Goal: Communication & Community: Share content

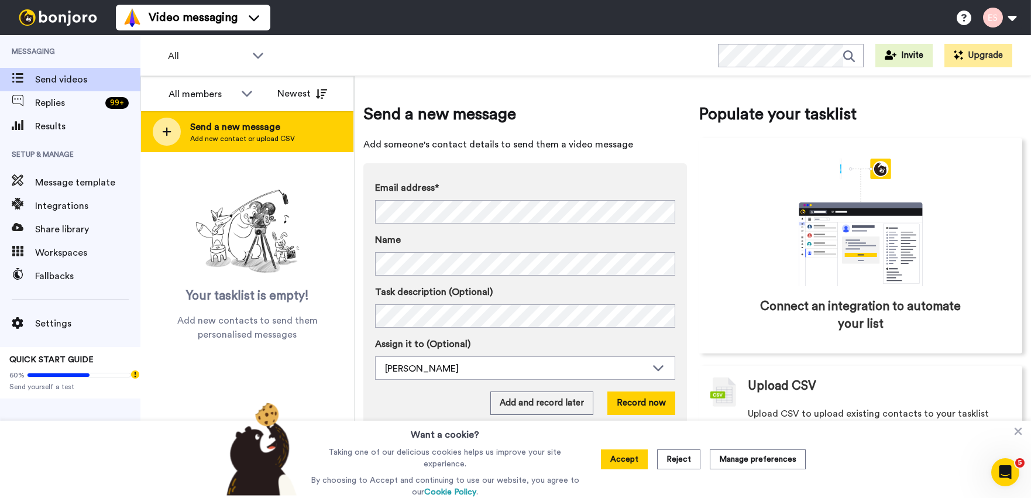
click at [267, 125] on span "Send a new message" at bounding box center [242, 127] width 105 height 14
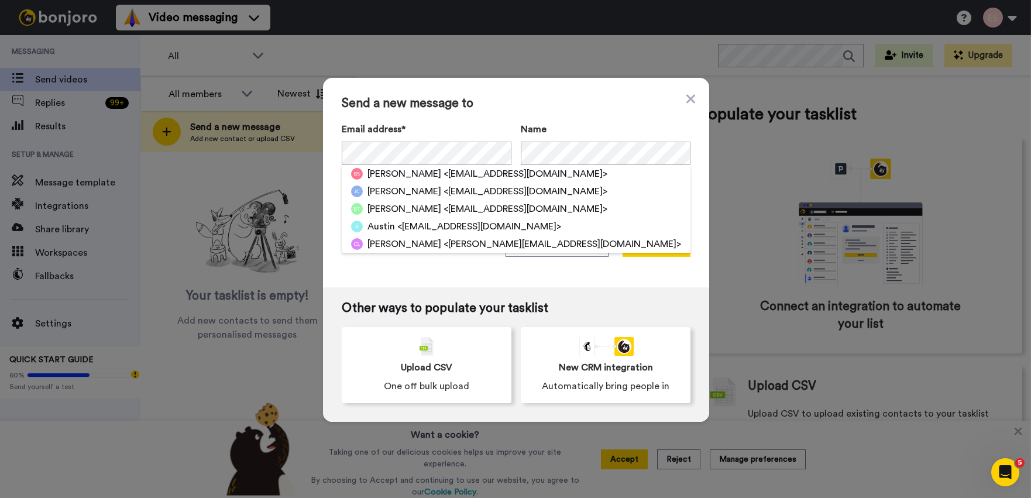
click at [573, 119] on div "Send a new message to Email address* Brandon Scott <brandonleescott1984@gmail.c…" at bounding box center [516, 182] width 386 height 209
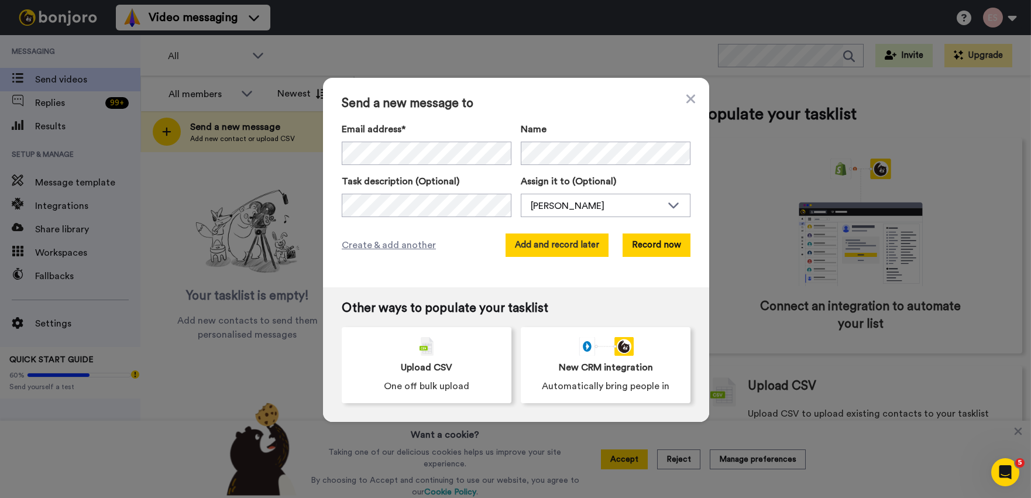
click at [559, 246] on button "Add and record later" at bounding box center [557, 244] width 103 height 23
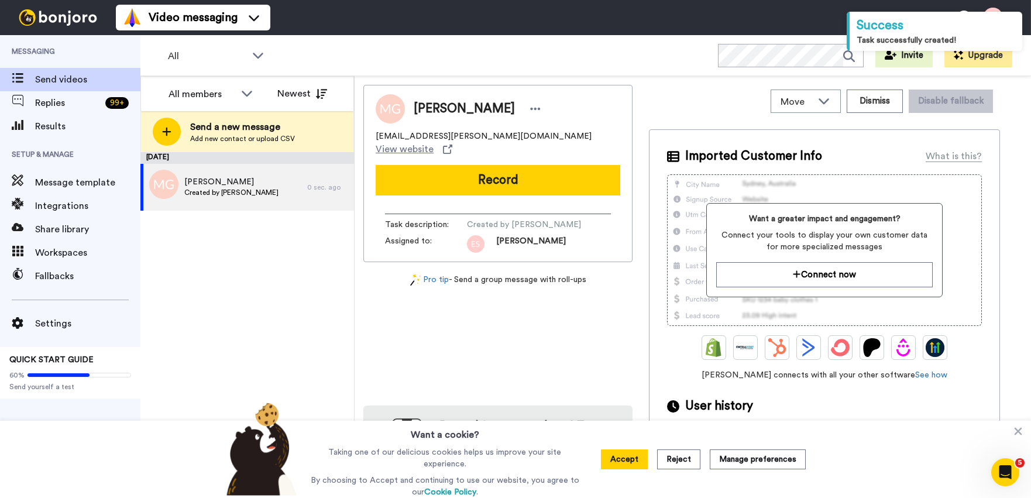
click at [398, 170] on button "Record" at bounding box center [498, 180] width 245 height 30
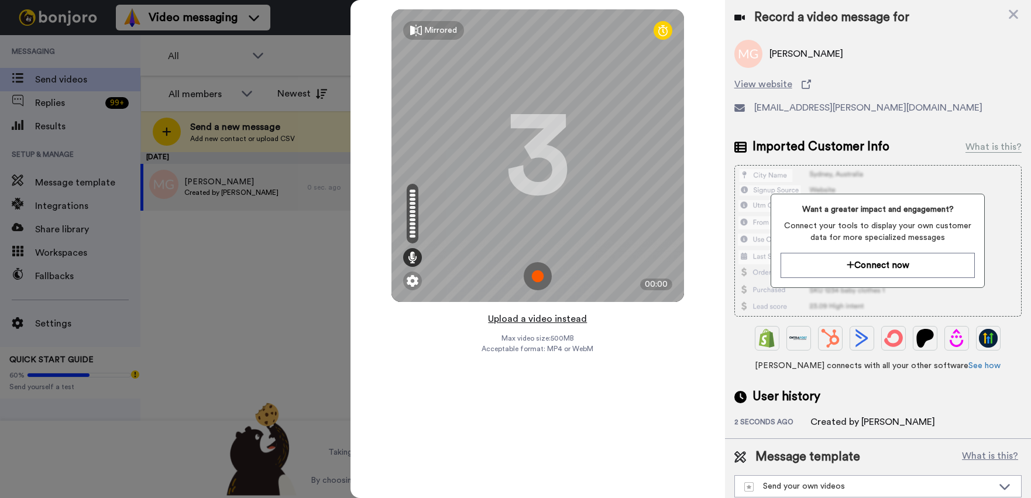
click at [548, 320] on button "Upload a video instead" at bounding box center [537, 318] width 106 height 15
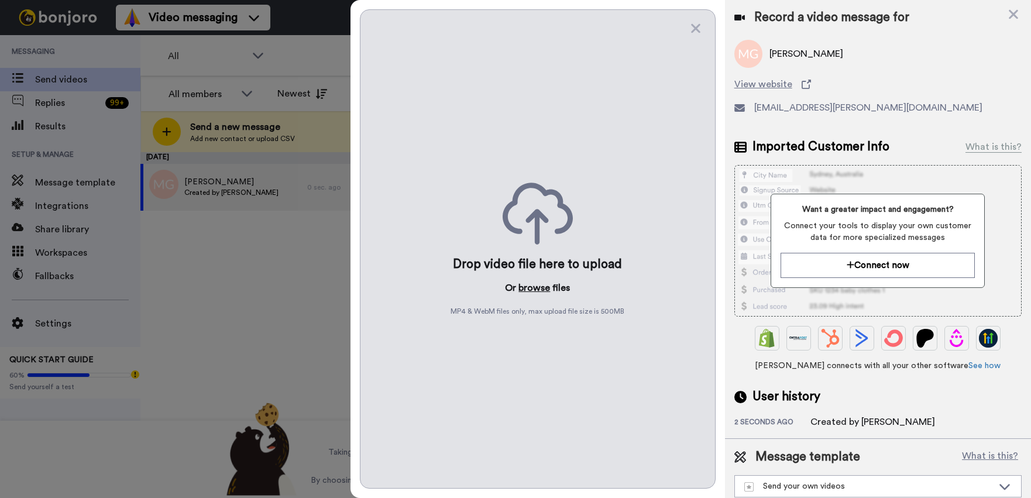
click at [536, 286] on button "browse" at bounding box center [534, 288] width 32 height 14
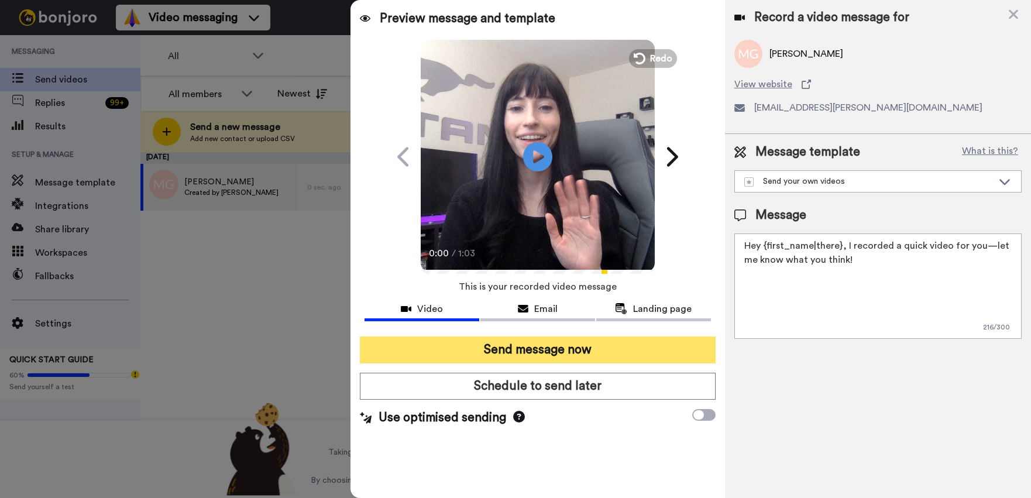
click at [525, 350] on button "Send message now" at bounding box center [538, 349] width 356 height 27
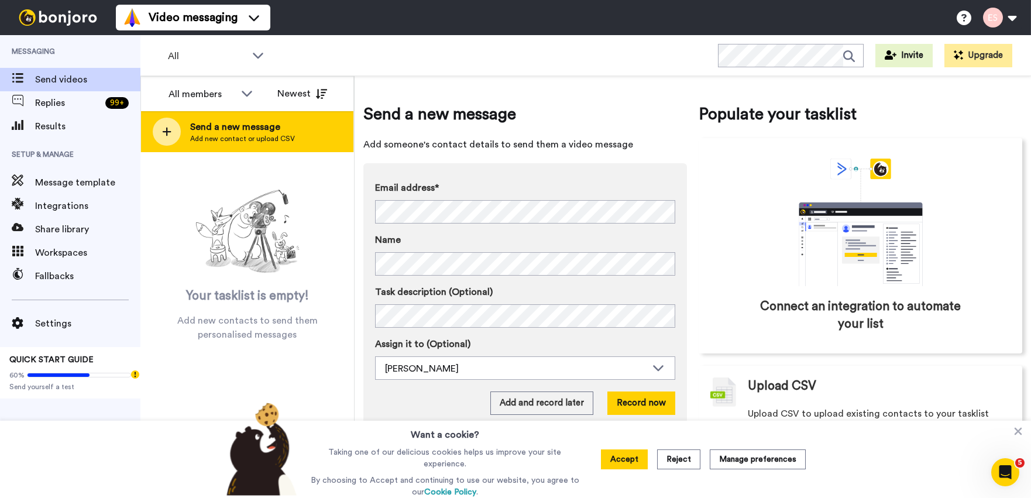
click at [289, 129] on span "Send a new message" at bounding box center [242, 127] width 105 height 14
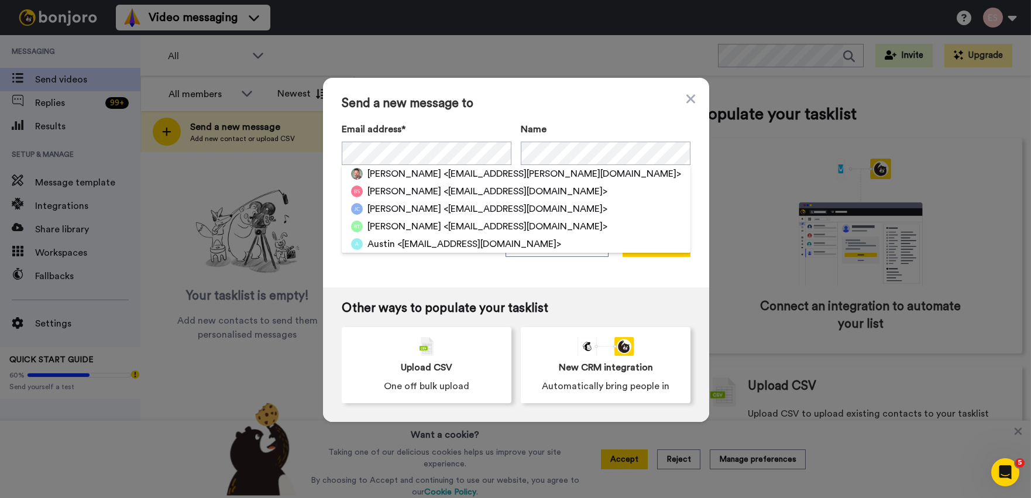
click at [544, 115] on div "Send a new message to Email address* Mark Gaeta <mark.gaeta@crrnys.com> Brandon…" at bounding box center [516, 182] width 386 height 209
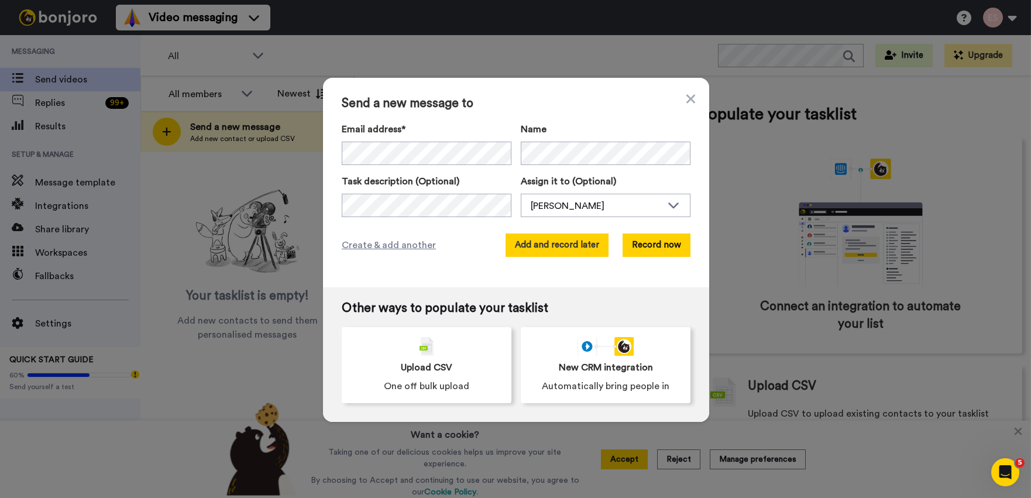
click at [541, 247] on button "Add and record later" at bounding box center [557, 244] width 103 height 23
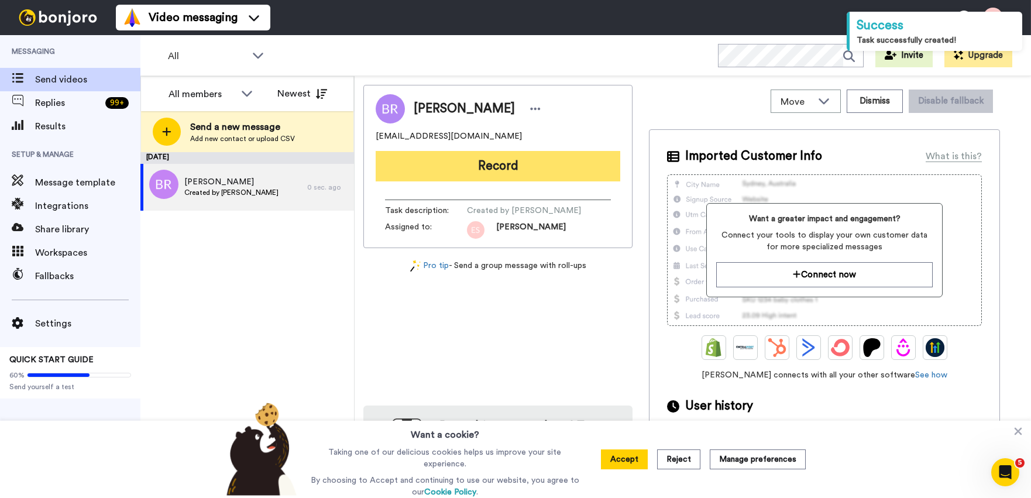
click at [489, 163] on button "Record" at bounding box center [498, 166] width 245 height 30
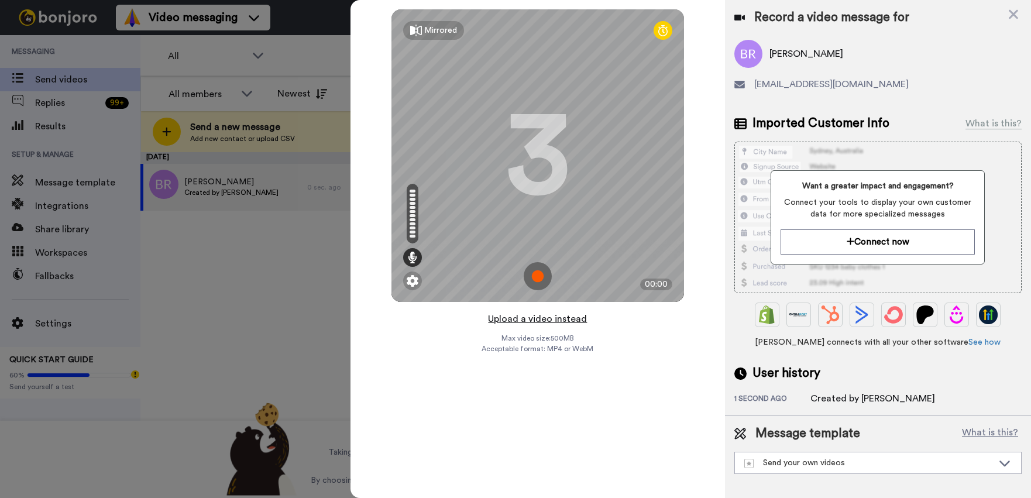
click at [539, 317] on button "Upload a video instead" at bounding box center [537, 318] width 106 height 15
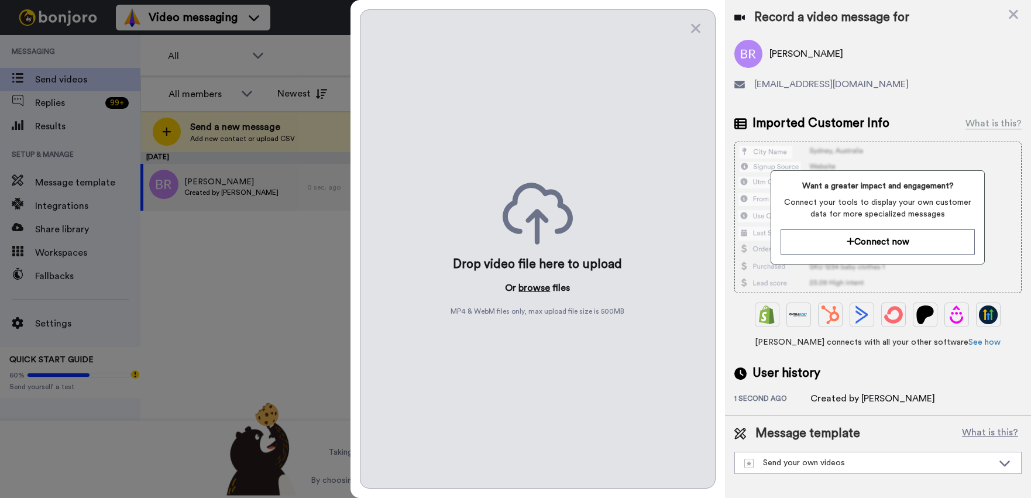
click at [540, 286] on button "browse" at bounding box center [534, 288] width 32 height 14
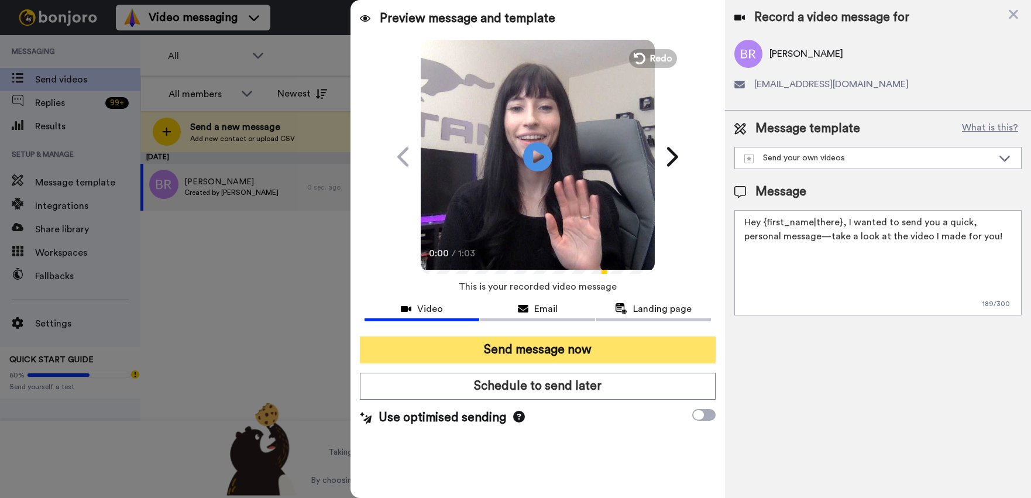
click at [480, 346] on button "Send message now" at bounding box center [538, 349] width 356 height 27
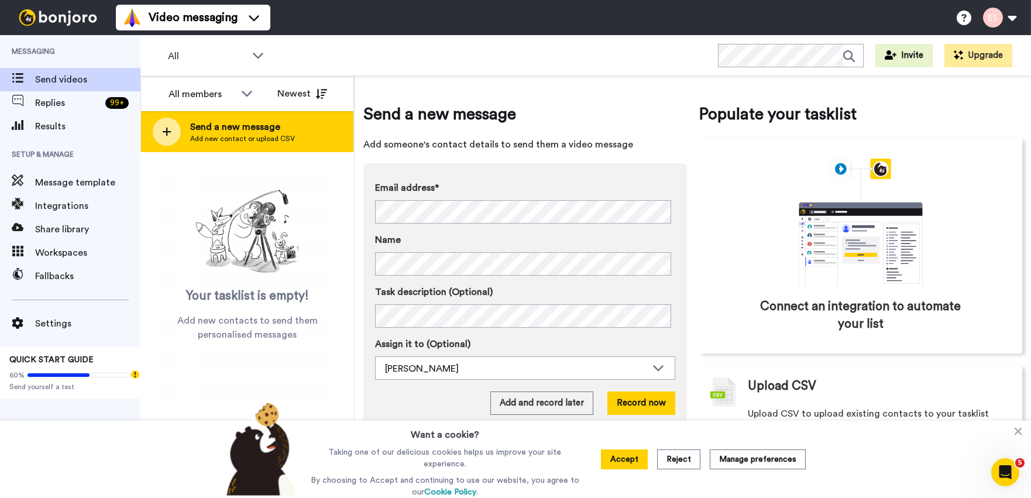
click at [269, 128] on span "Send a new message" at bounding box center [242, 127] width 105 height 14
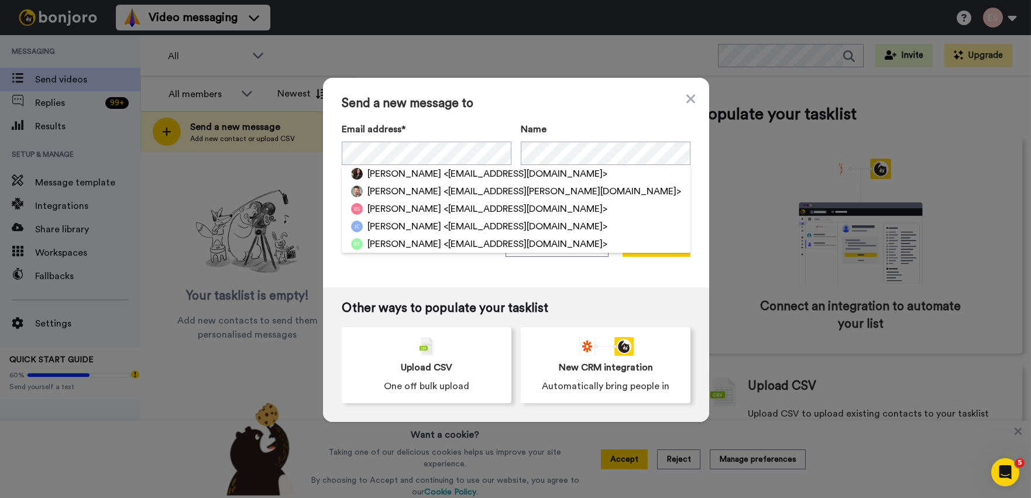
click at [579, 100] on span "Send a new message to" at bounding box center [516, 104] width 349 height 14
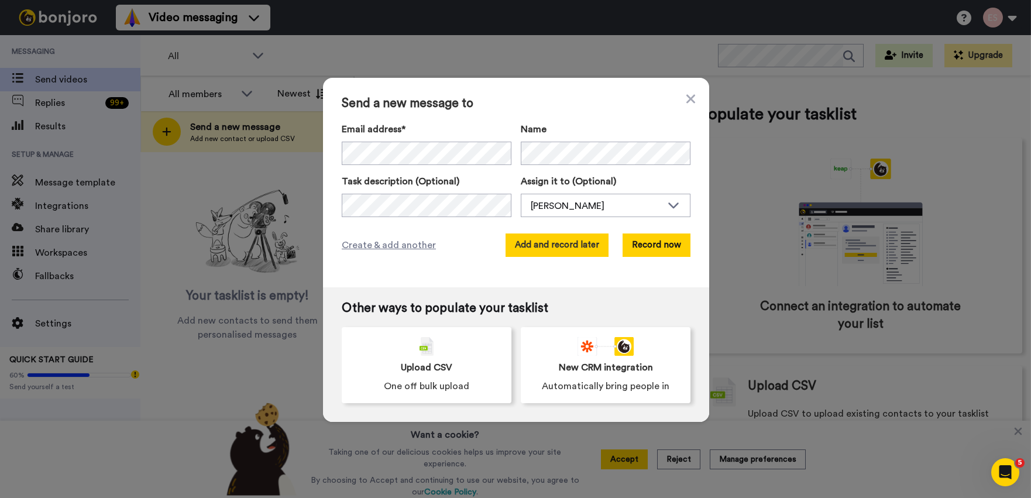
click at [566, 243] on button "Add and record later" at bounding box center [557, 244] width 103 height 23
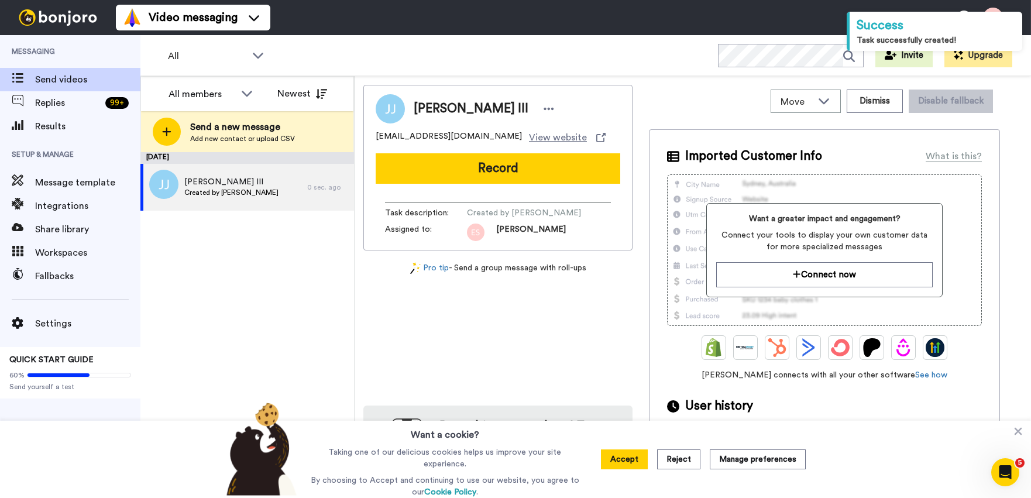
click at [485, 169] on button "Record" at bounding box center [498, 168] width 245 height 30
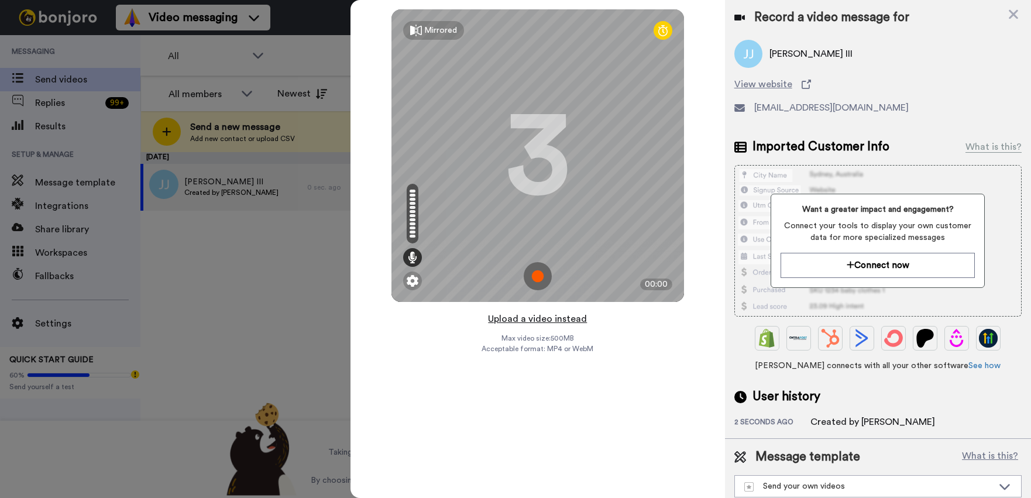
click at [557, 316] on button "Upload a video instead" at bounding box center [537, 318] width 106 height 15
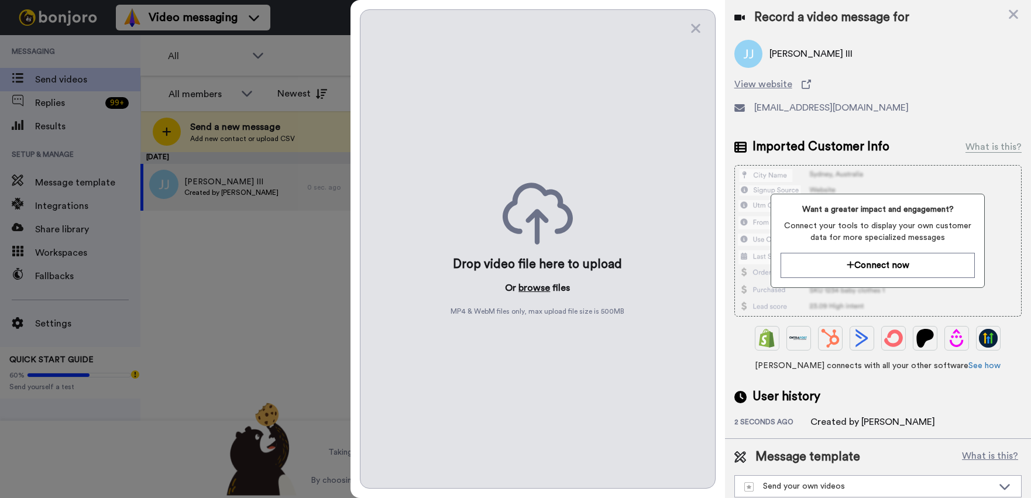
click at [537, 288] on button "browse" at bounding box center [534, 288] width 32 height 14
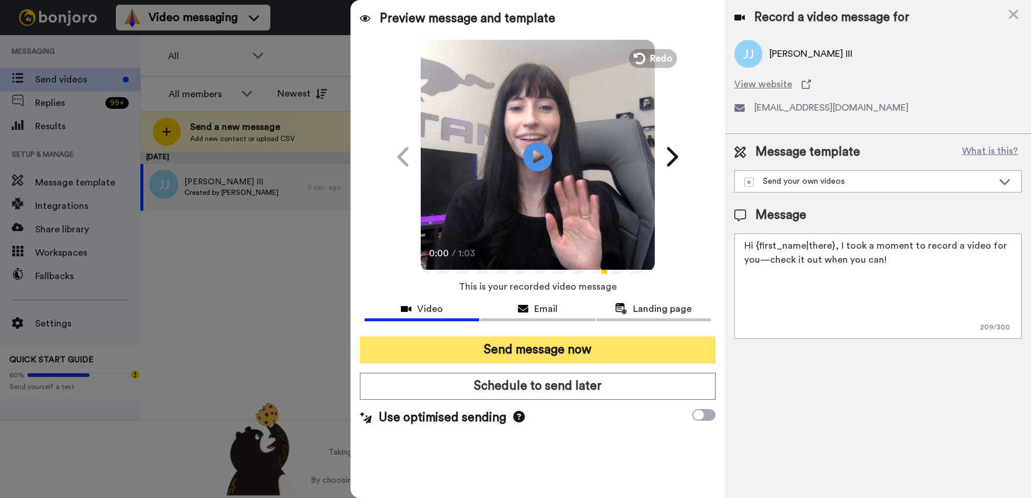
click at [500, 343] on button "Send message now" at bounding box center [538, 349] width 356 height 27
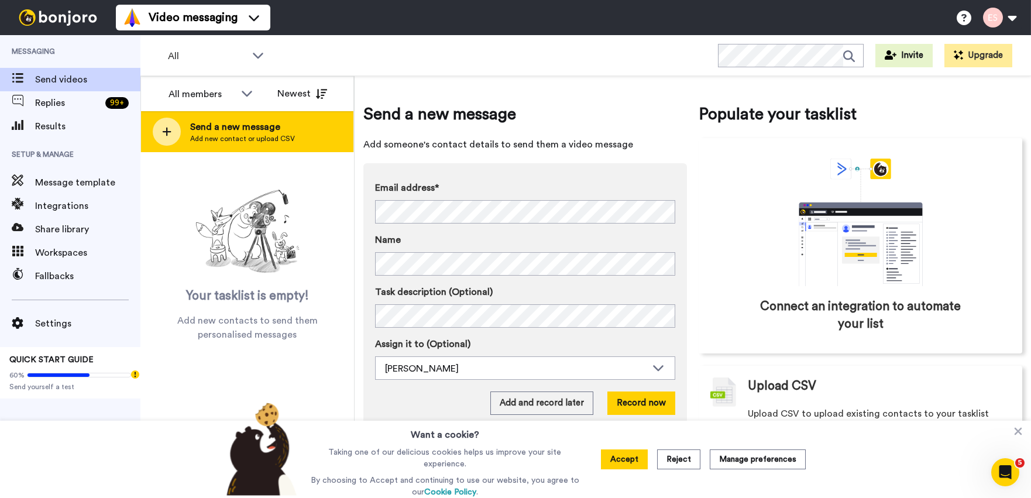
click at [253, 128] on span "Send a new message" at bounding box center [242, 127] width 105 height 14
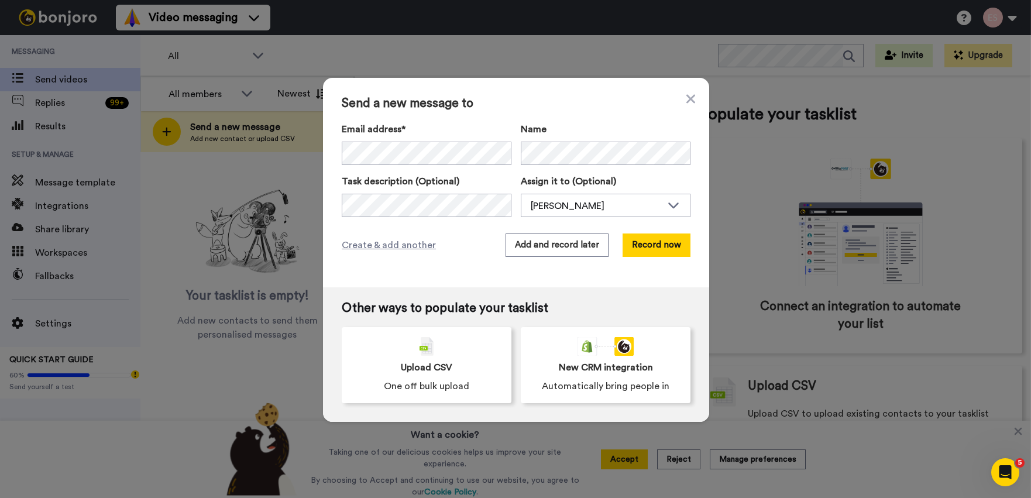
click at [524, 106] on span "Send a new message to" at bounding box center [516, 104] width 349 height 14
click at [552, 249] on button "Add and record later" at bounding box center [557, 244] width 103 height 23
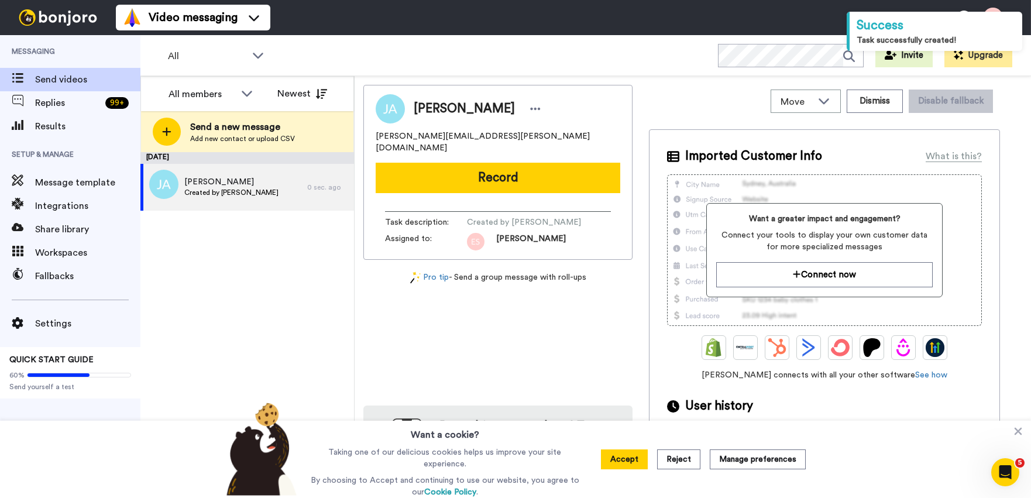
click at [500, 164] on button "Record" at bounding box center [498, 178] width 245 height 30
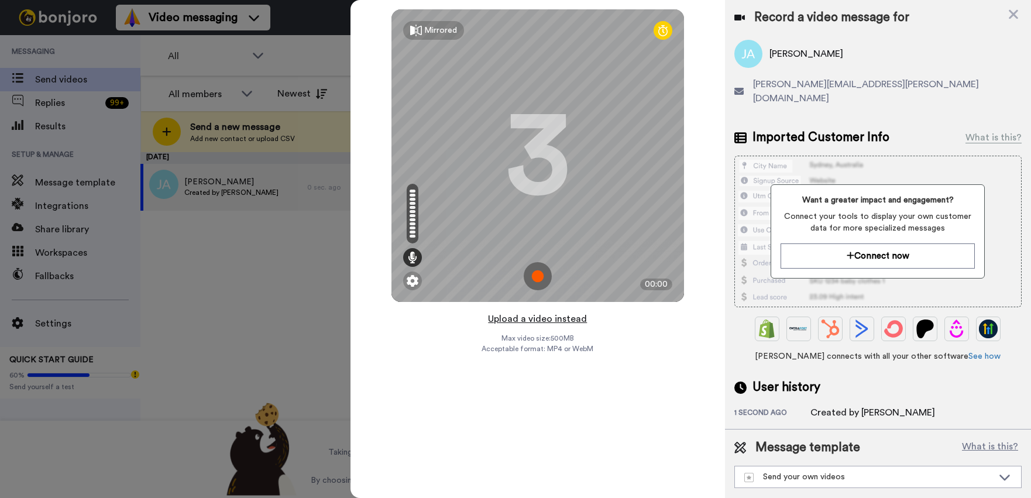
click at [542, 320] on button "Upload a video instead" at bounding box center [537, 318] width 106 height 15
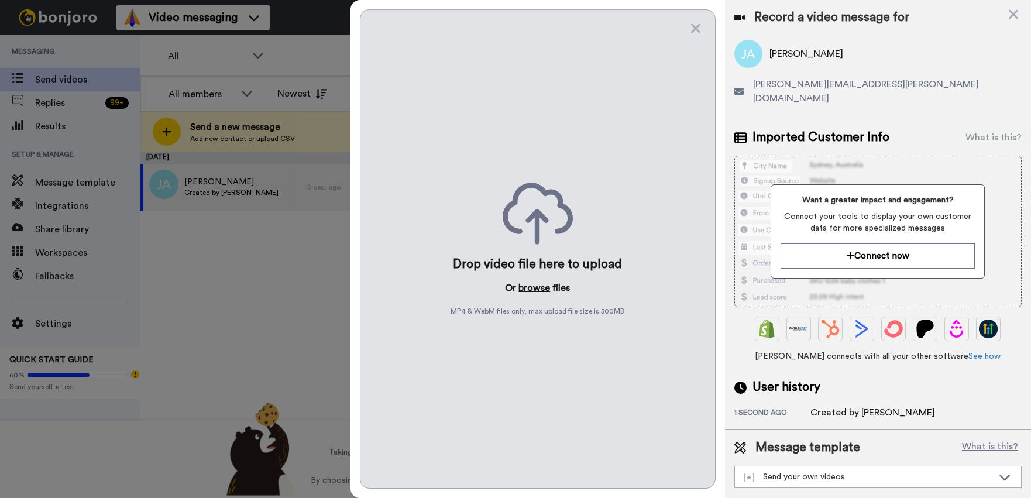
click at [532, 288] on button "browse" at bounding box center [534, 288] width 32 height 14
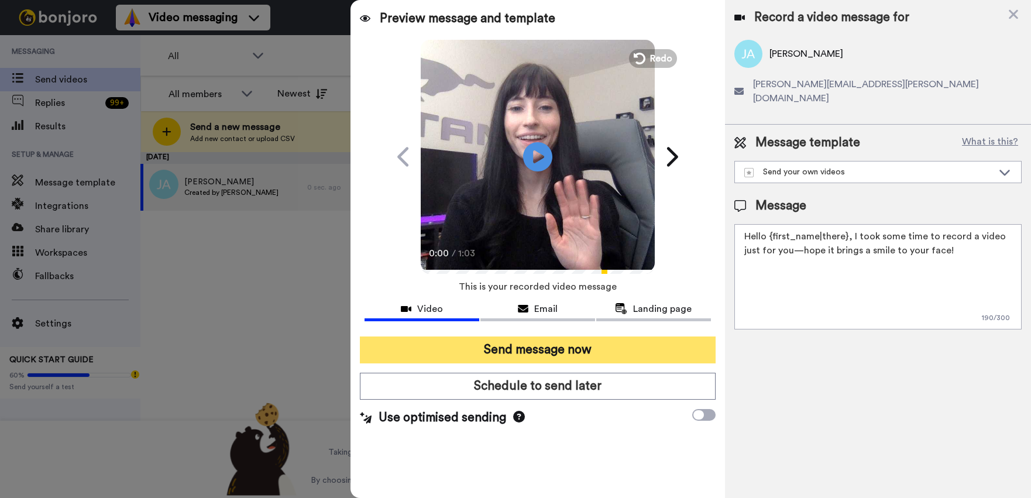
click at [534, 350] on button "Send message now" at bounding box center [538, 349] width 356 height 27
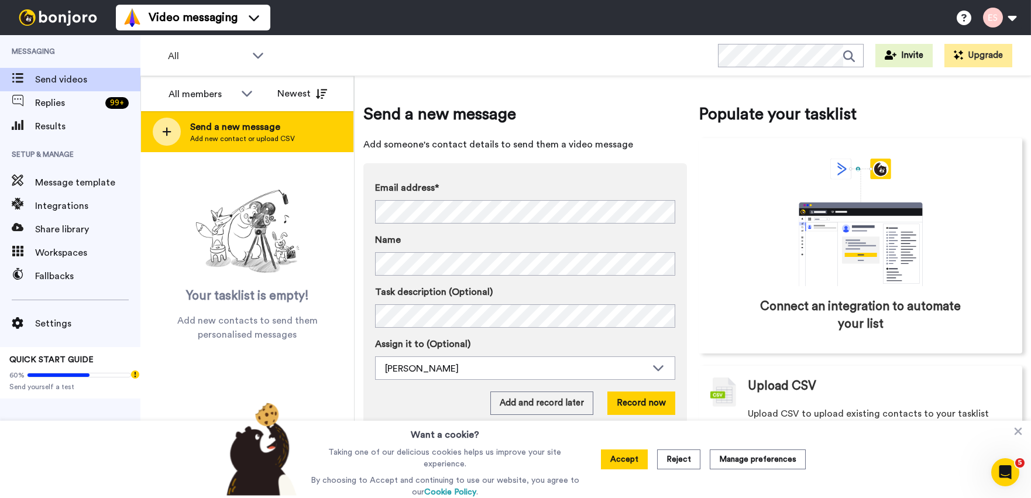
click at [249, 147] on div "Send a new message Add new contact or upload CSV" at bounding box center [247, 131] width 212 height 41
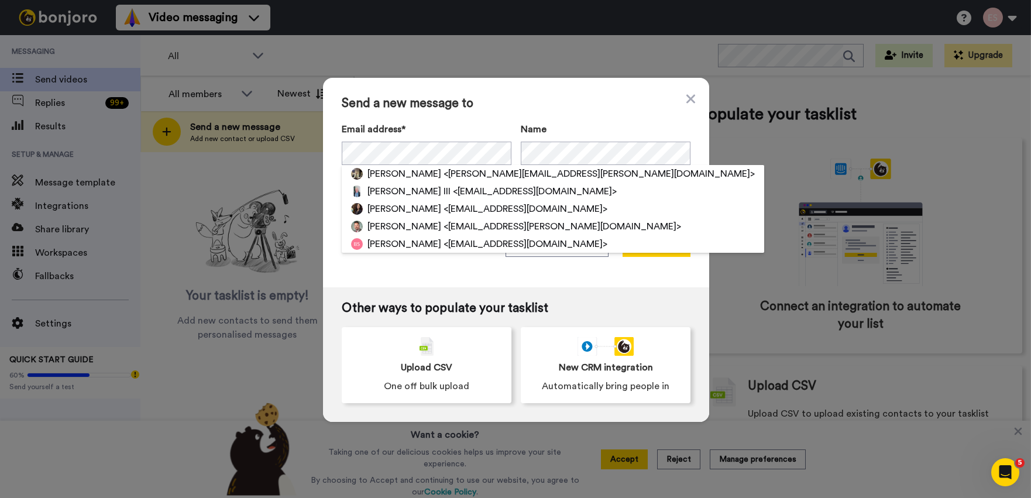
drag, startPoint x: 556, startPoint y: 112, endPoint x: 560, endPoint y: 177, distance: 65.6
click at [557, 112] on div "Send a new message to Email address* John Amrhein <john.amrhein@yahoo.com> John…" at bounding box center [516, 182] width 386 height 209
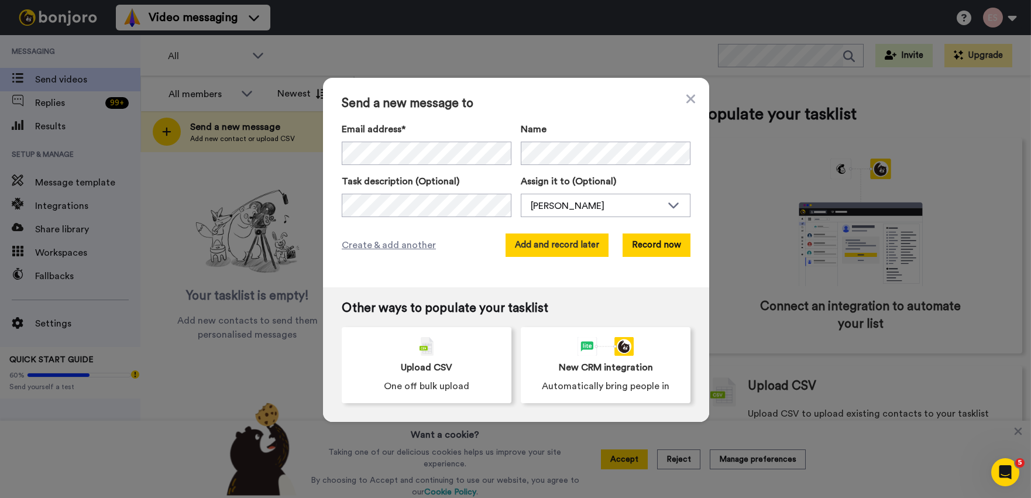
click at [558, 246] on button "Add and record later" at bounding box center [557, 244] width 103 height 23
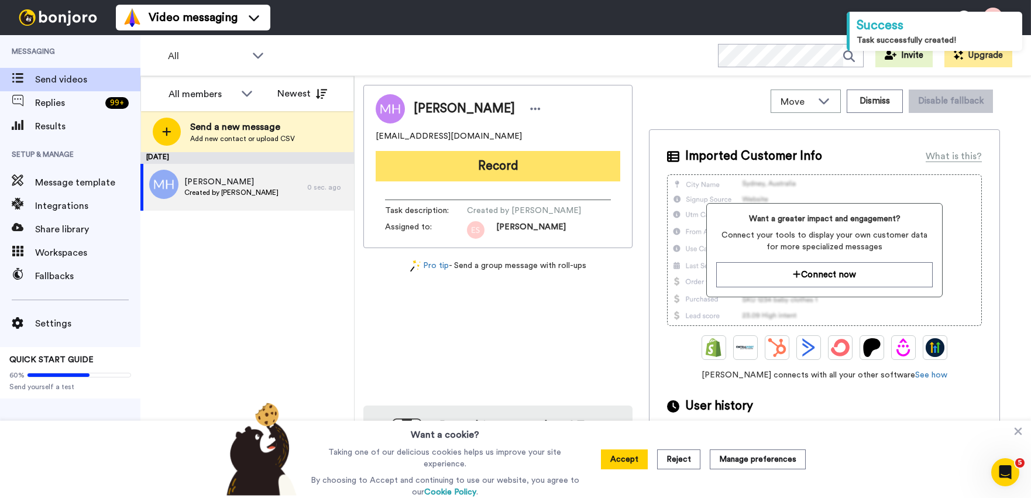
click at [429, 170] on button "Record" at bounding box center [498, 166] width 245 height 30
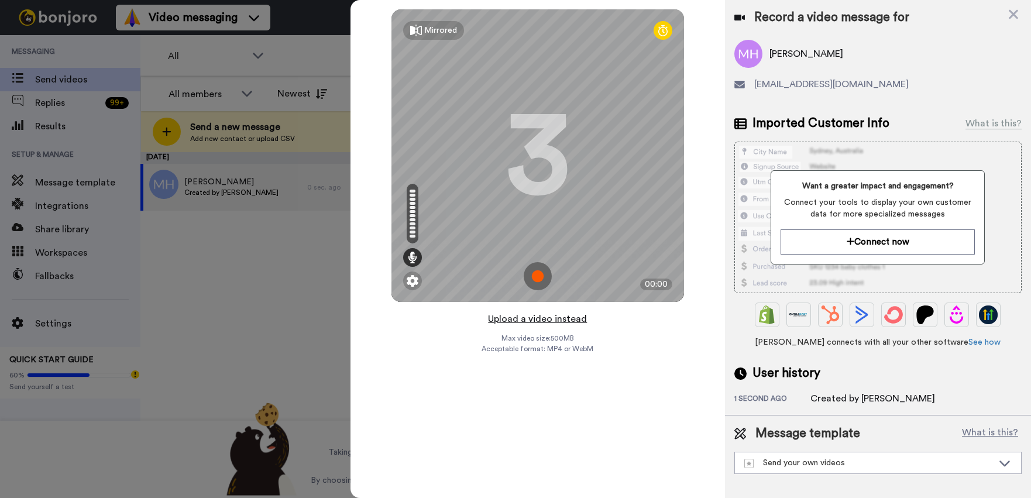
click at [542, 319] on button "Upload a video instead" at bounding box center [537, 318] width 106 height 15
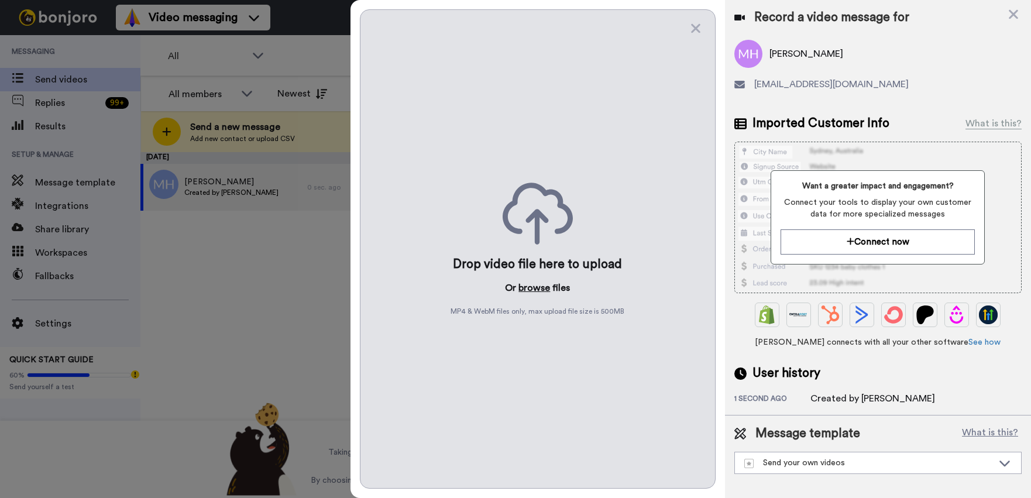
click at [528, 288] on button "browse" at bounding box center [534, 288] width 32 height 14
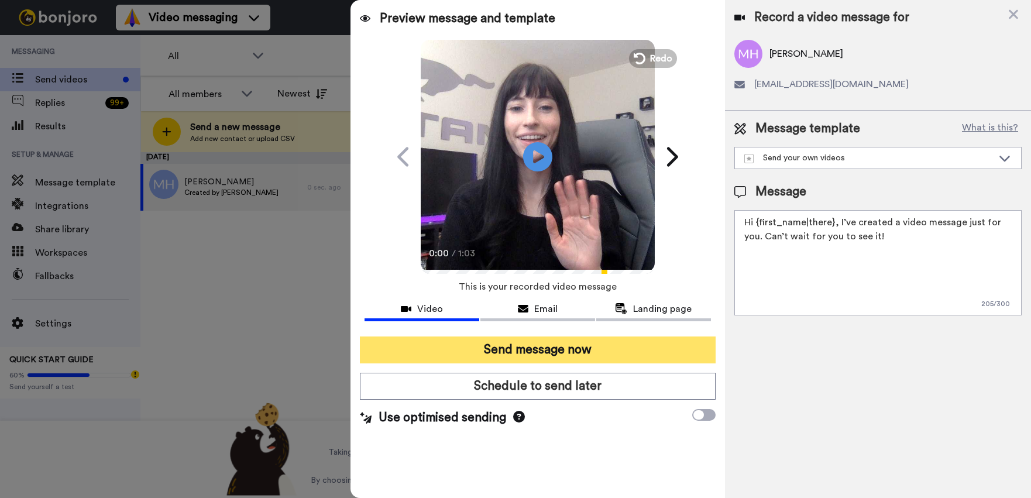
click at [537, 339] on button "Send message now" at bounding box center [538, 349] width 356 height 27
